Goal: Task Accomplishment & Management: Use online tool/utility

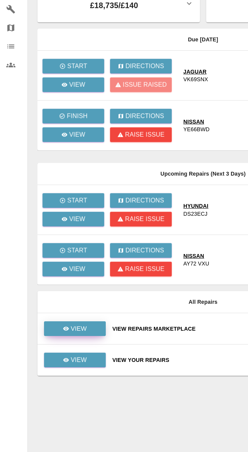
click at [44, 247] on icon at bounding box center [44, 248] width 4 height 3
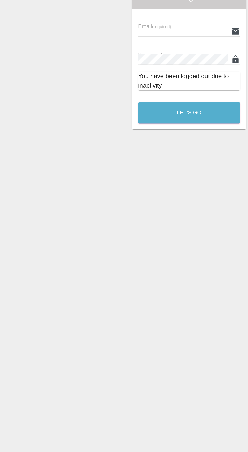
click at [110, 51] on input "text" at bounding box center [120, 52] width 59 height 7
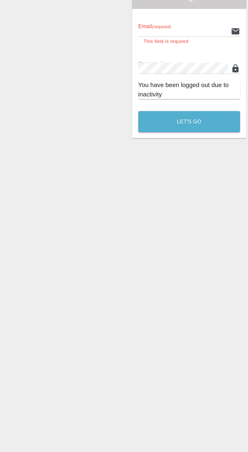
type input "[EMAIL_ADDRESS][DOMAIN_NAME]"
click at [91, 105] on button "Let's Go" at bounding box center [124, 112] width 67 height 14
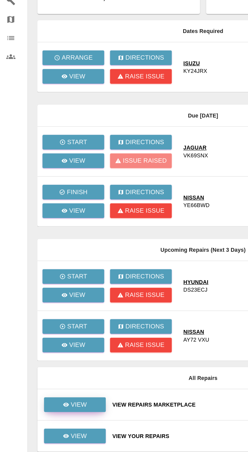
click at [47, 300] on p "View" at bounding box center [51, 303] width 11 height 6
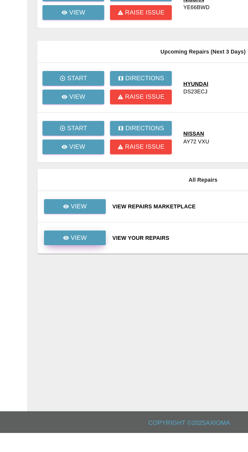
click at [43, 322] on icon at bounding box center [43, 324] width 4 height 4
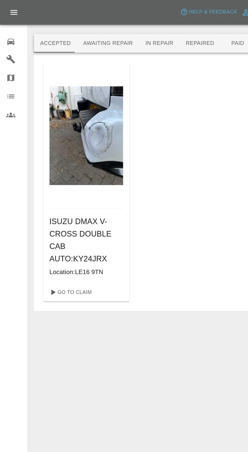
click at [71, 26] on button "Awaiting Repair" at bounding box center [70, 28] width 41 height 12
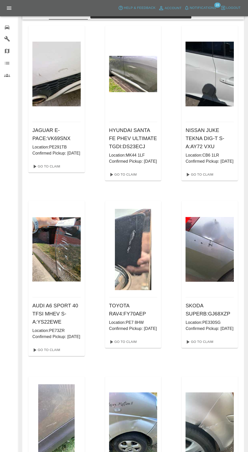
scroll to position [15, 0]
click at [48, 354] on link "Go To Claim" at bounding box center [45, 350] width 31 height 8
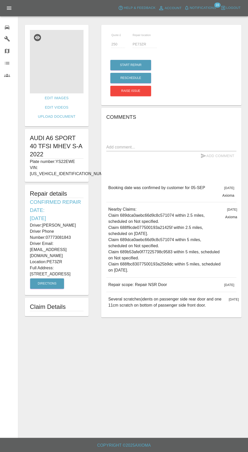
click at [58, 70] on img at bounding box center [57, 61] width 54 height 63
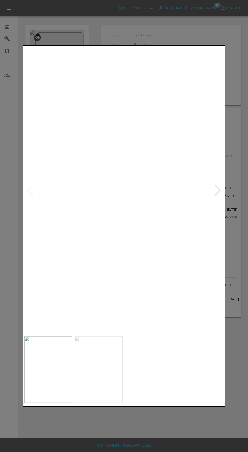
click at [114, 396] on img at bounding box center [99, 369] width 48 height 67
click at [169, 451] on div at bounding box center [124, 226] width 248 height 452
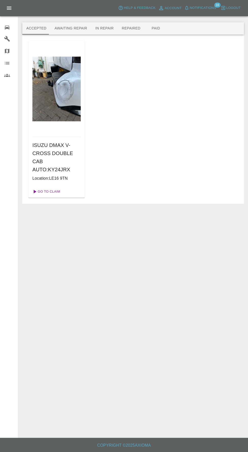
click at [52, 187] on link "Go To Claim" at bounding box center [45, 191] width 31 height 8
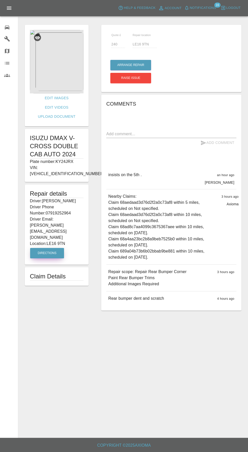
click at [47, 248] on button "Directions" at bounding box center [47, 253] width 34 height 10
click at [59, 64] on img at bounding box center [57, 61] width 54 height 63
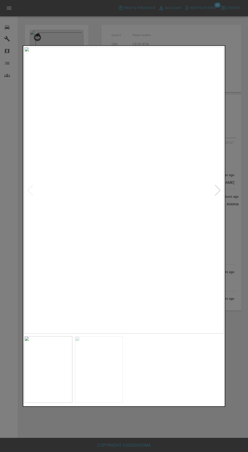
click at [113, 380] on img at bounding box center [99, 369] width 48 height 67
